Goal: Task Accomplishment & Management: Use online tool/utility

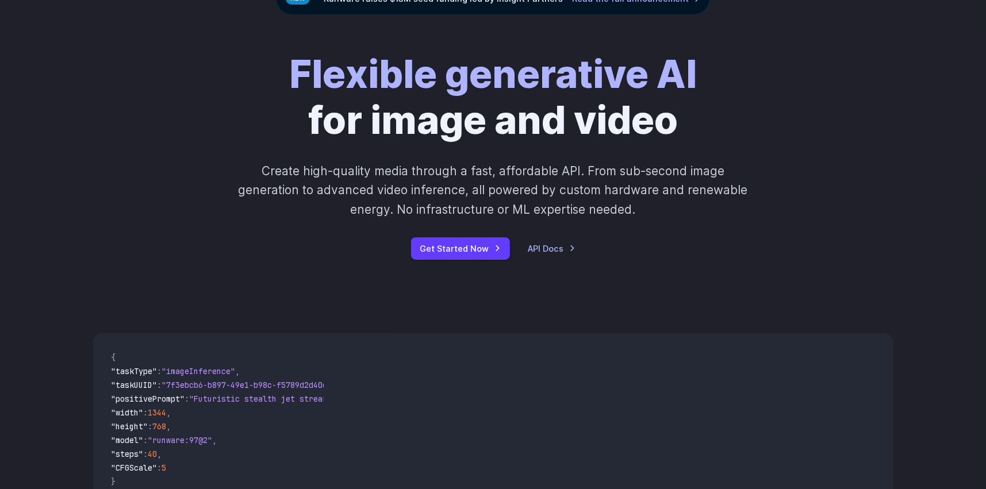
scroll to position [58, 0]
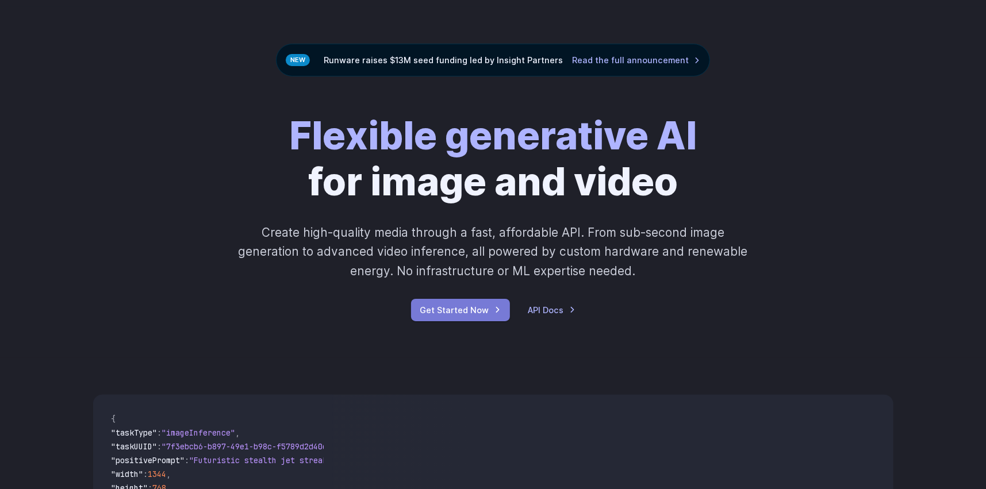
click at [451, 307] on link "Get Started Now" at bounding box center [460, 310] width 99 height 22
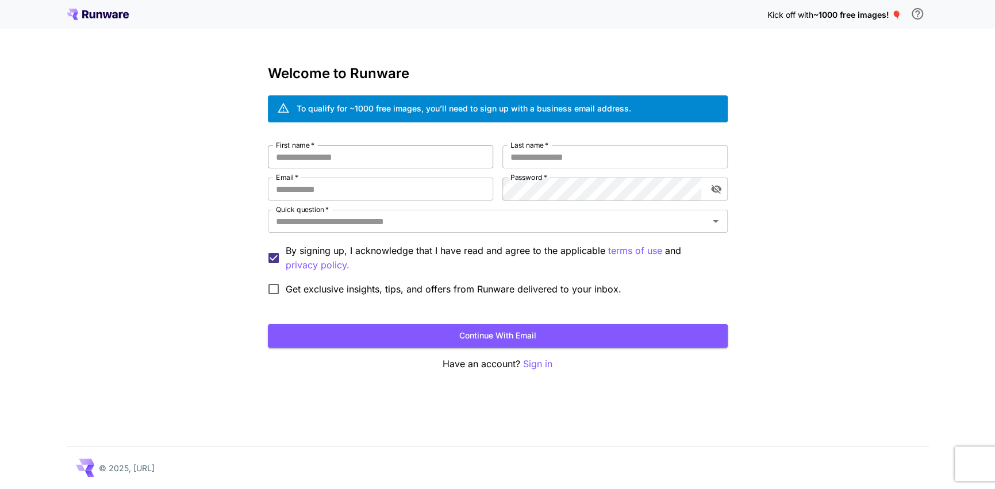
click at [390, 152] on input "First name   *" at bounding box center [380, 156] width 225 height 23
click at [299, 160] on input "First name   *" at bounding box center [380, 156] width 225 height 23
type input "**********"
type input "*******"
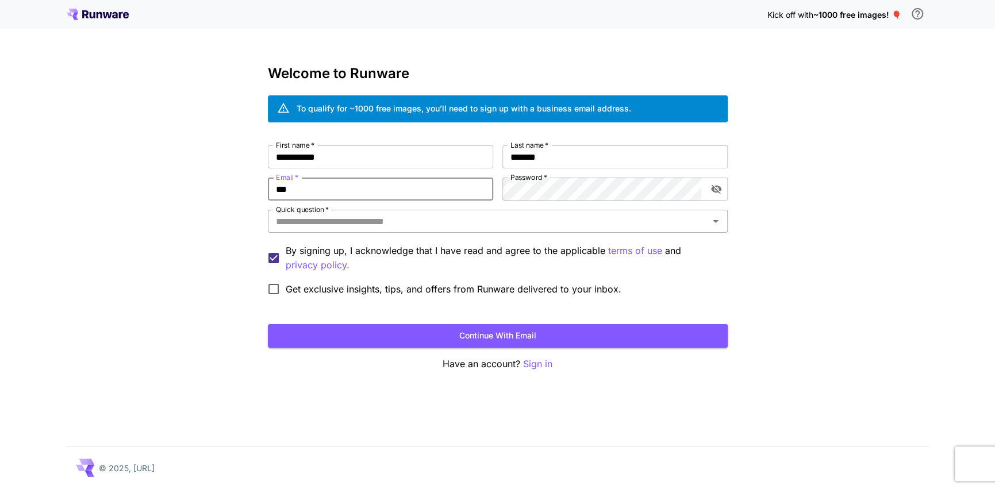
type input "**********"
click at [715, 186] on icon "toggle password visibility" at bounding box center [717, 189] width 12 height 12
click at [578, 225] on input "Quick question   *" at bounding box center [488, 221] width 434 height 16
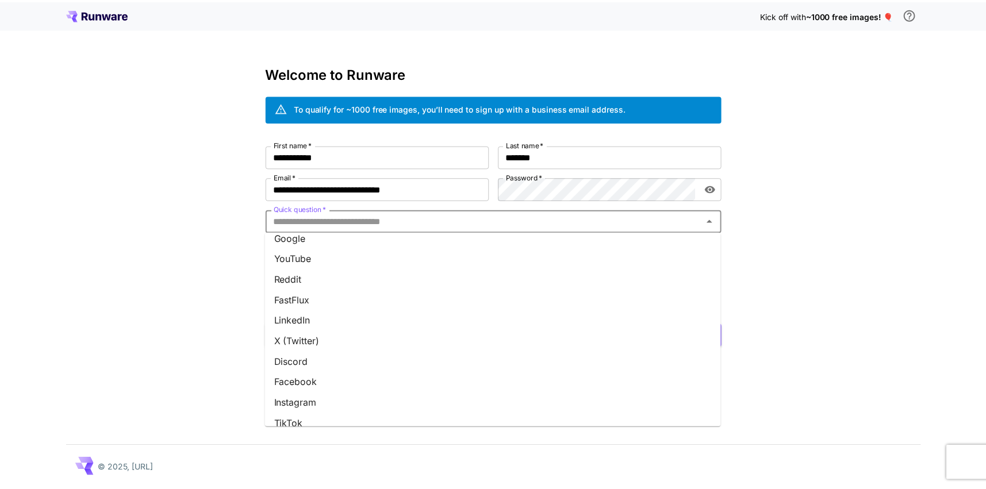
scroll to position [9, 0]
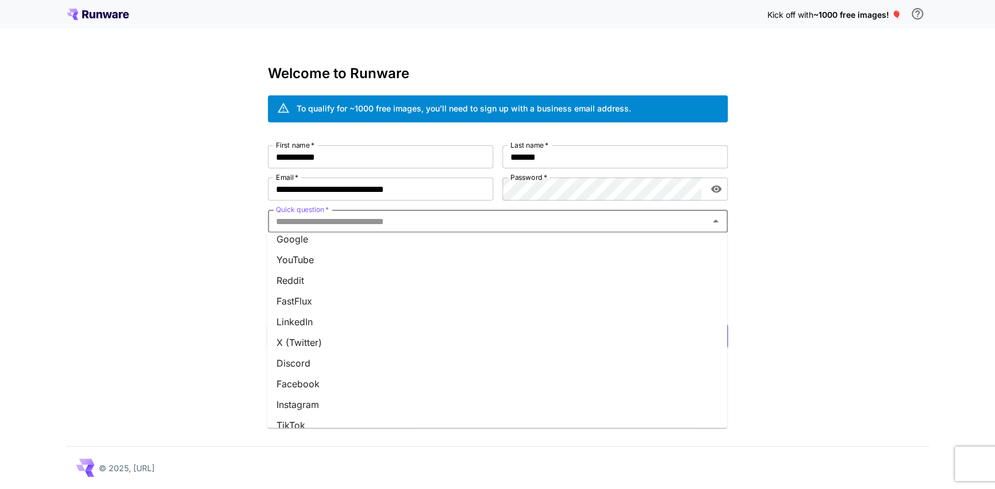
click at [294, 243] on li "Google" at bounding box center [497, 239] width 460 height 21
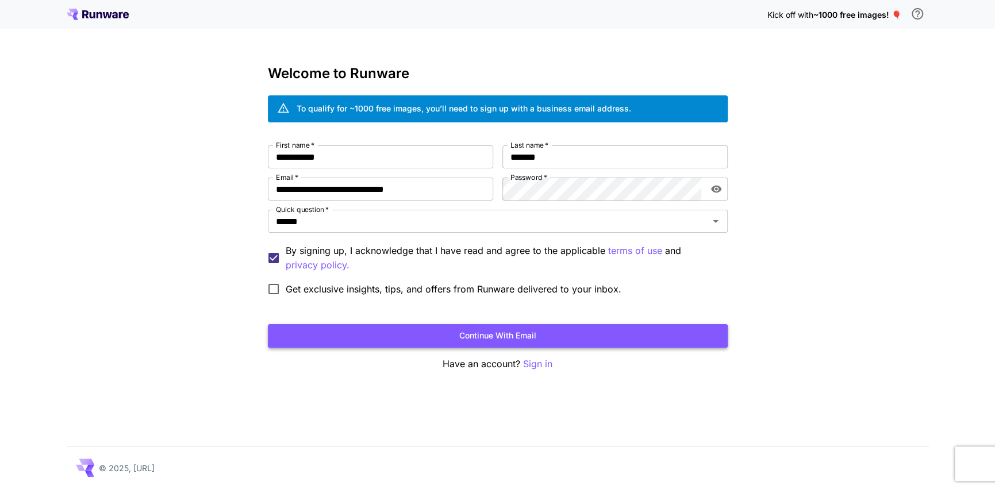
click at [488, 339] on button "Continue with email" at bounding box center [498, 336] width 460 height 24
click at [518, 333] on button "Continue with email" at bounding box center [498, 336] width 460 height 24
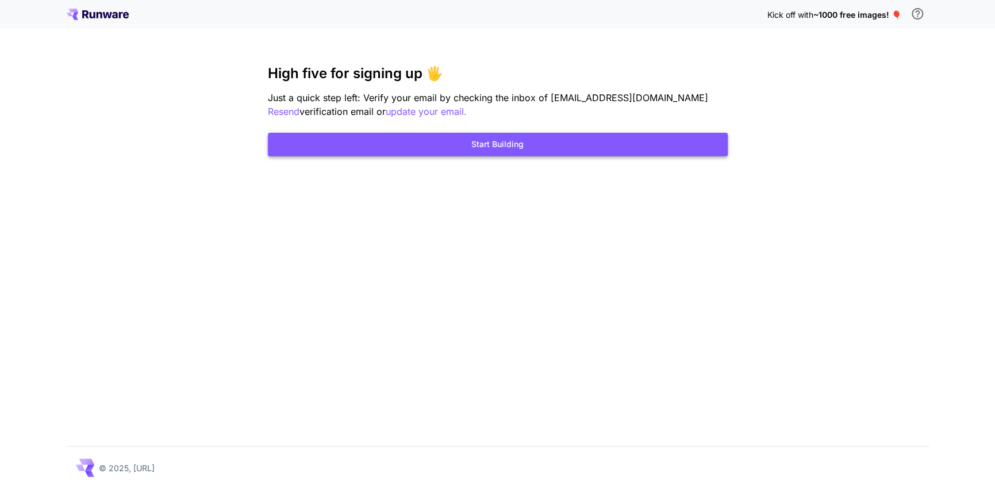
click at [496, 150] on button "Start Building" at bounding box center [498, 145] width 460 height 24
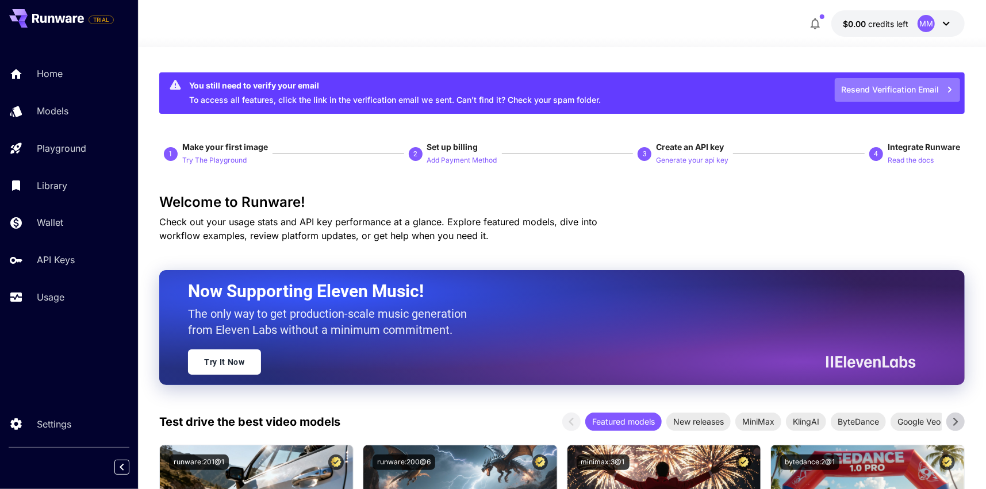
click at [948, 89] on icon "button" at bounding box center [950, 89] width 13 height 13
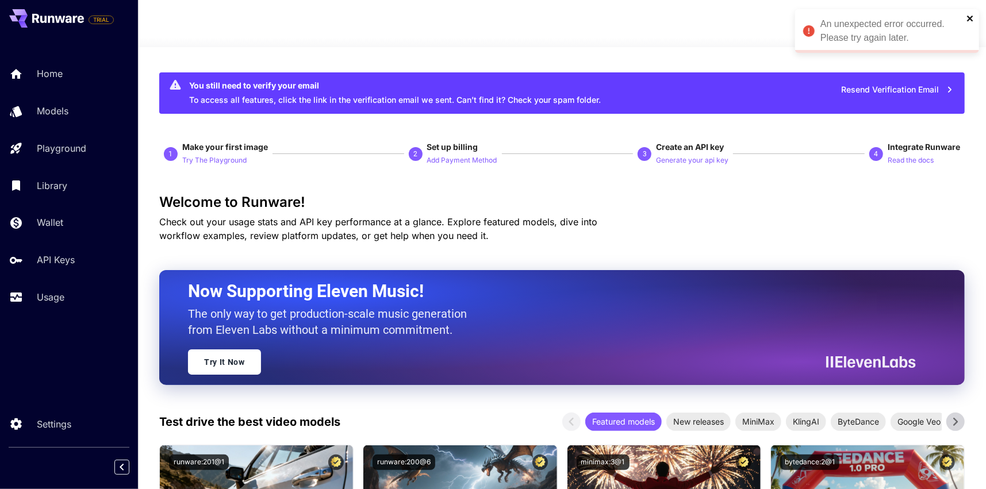
click at [972, 21] on icon "close" at bounding box center [971, 18] width 8 height 9
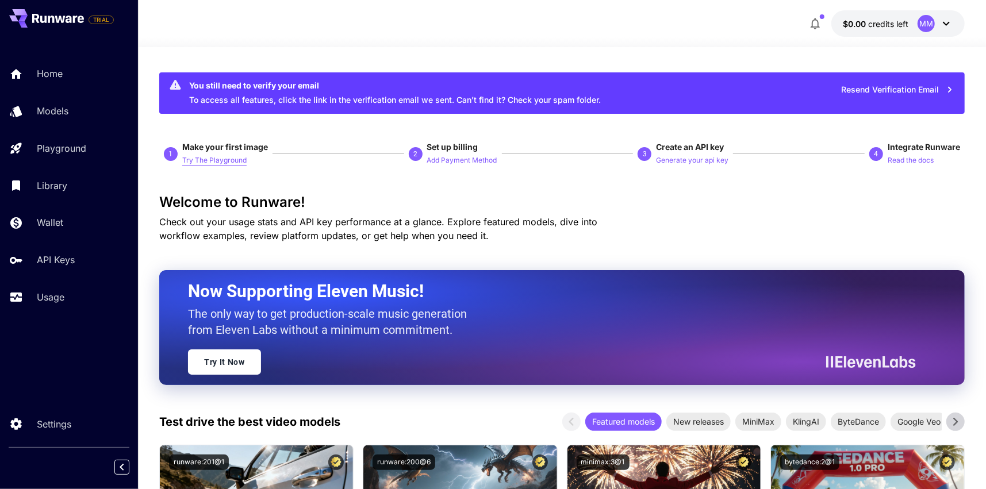
click at [231, 156] on p "Try The Playground" at bounding box center [214, 160] width 64 height 11
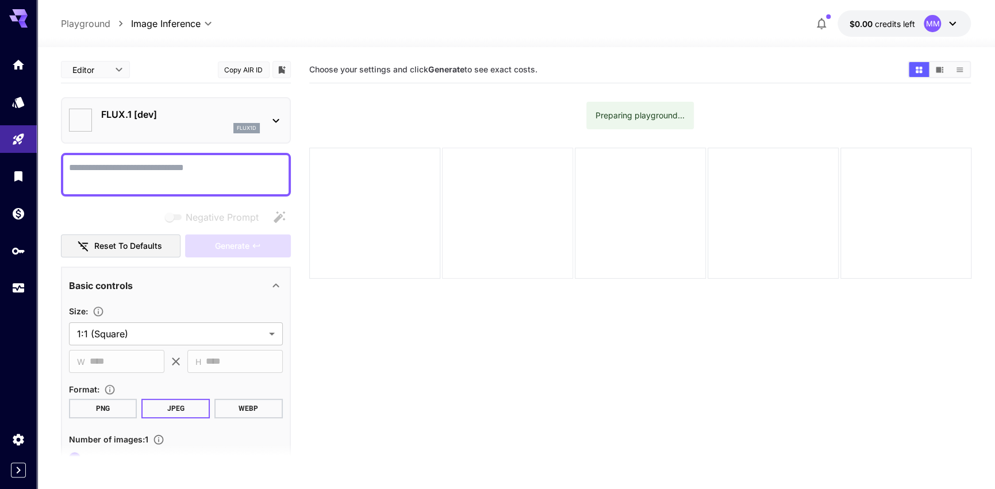
type input "**********"
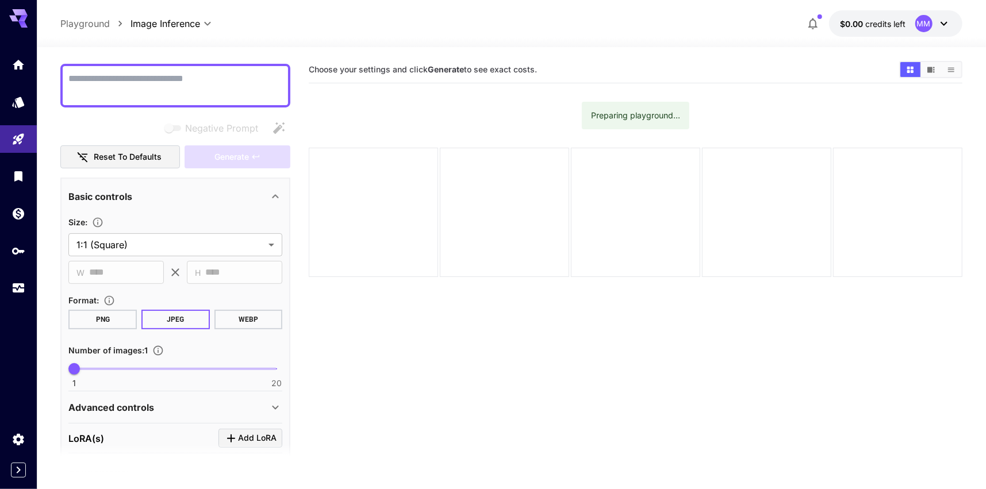
scroll to position [173, 0]
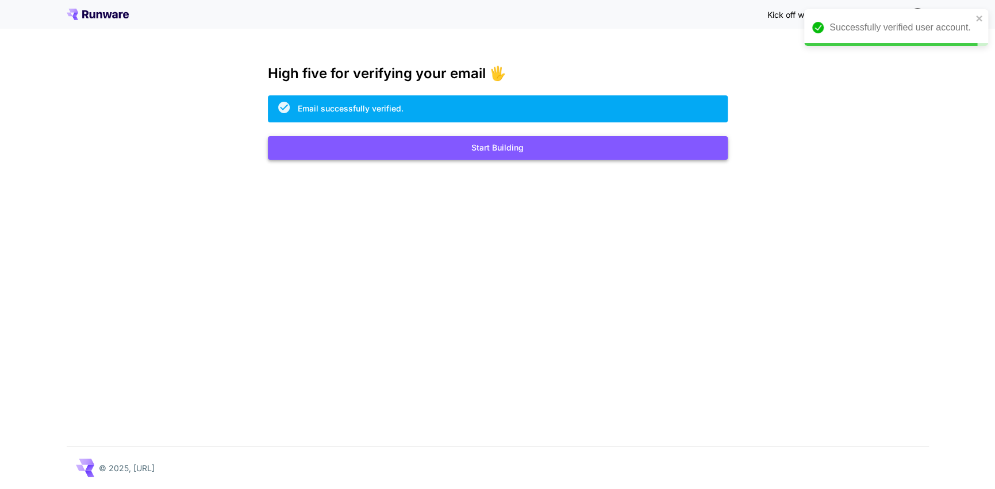
click at [516, 144] on button "Start Building" at bounding box center [498, 148] width 460 height 24
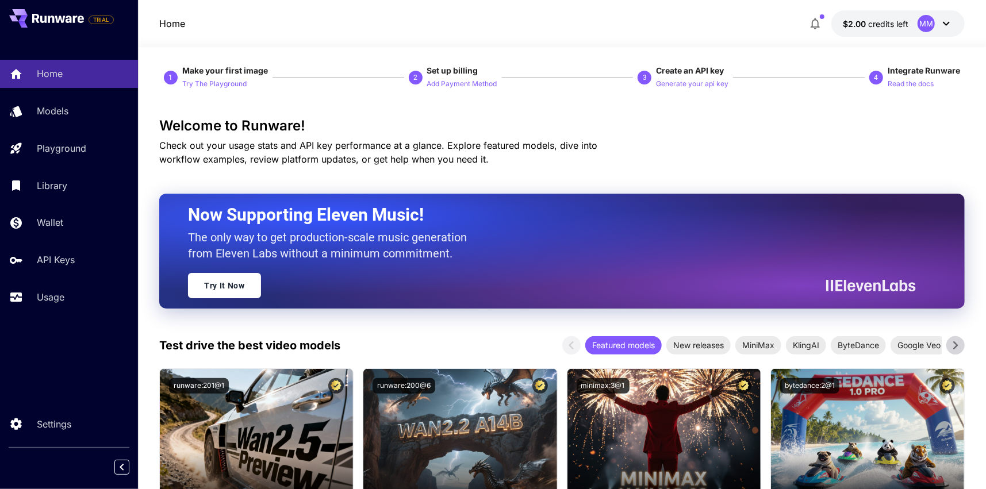
scroll to position [173, 0]
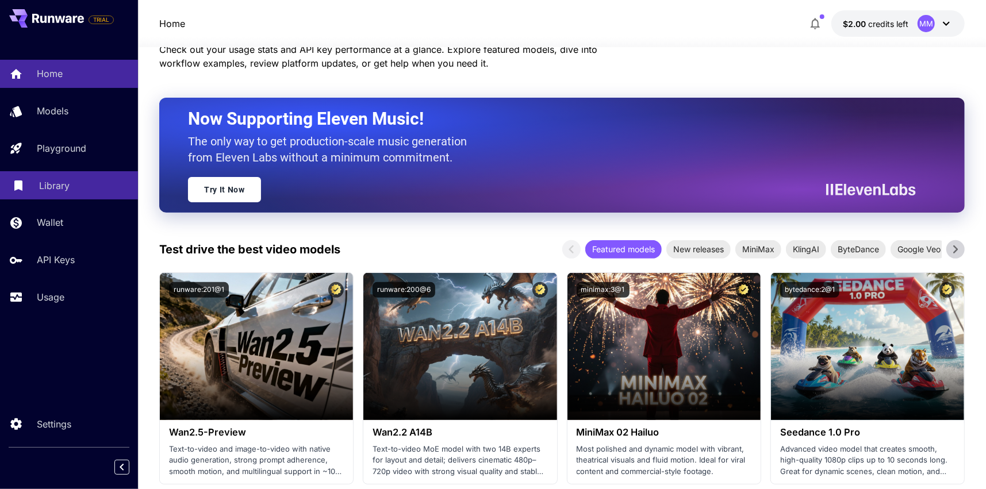
click at [53, 187] on p "Library" at bounding box center [54, 186] width 30 height 14
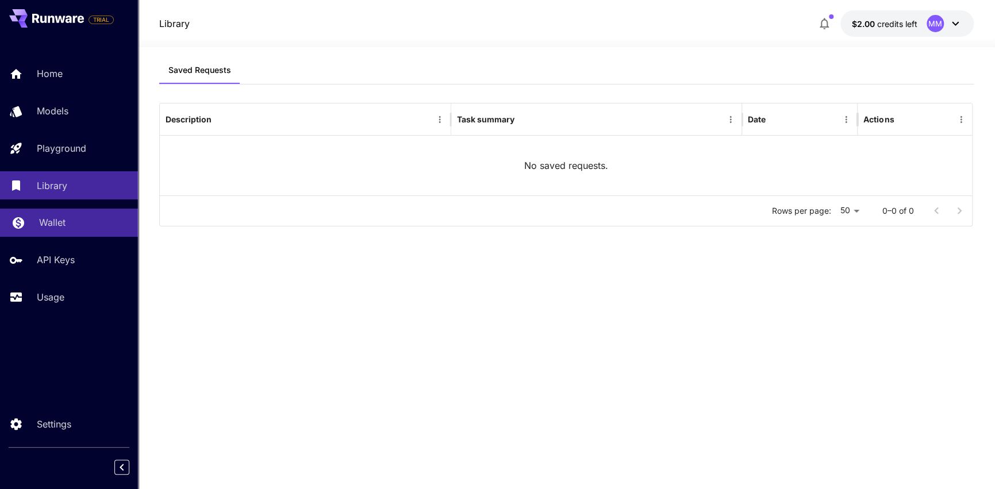
click at [51, 221] on p "Wallet" at bounding box center [52, 223] width 26 height 14
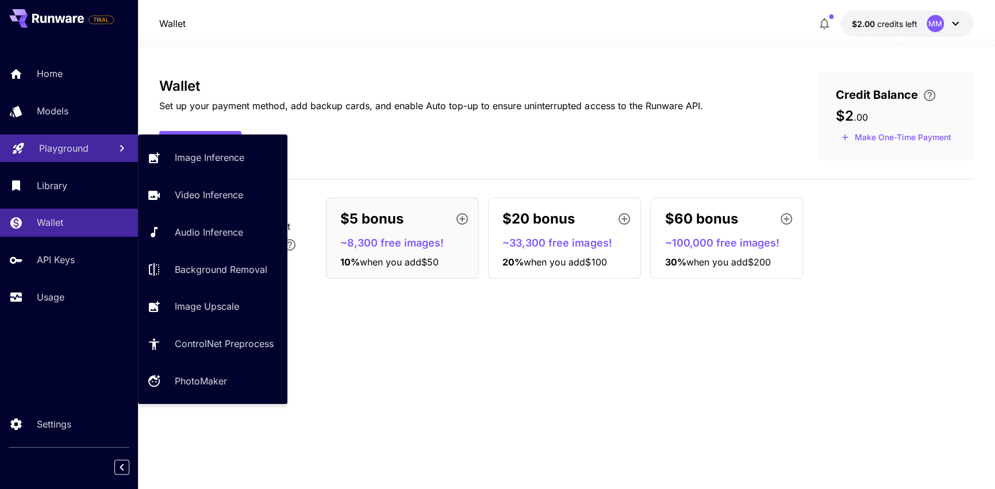
click at [64, 149] on p "Playground" at bounding box center [63, 148] width 49 height 14
